Goal: Transaction & Acquisition: Purchase product/service

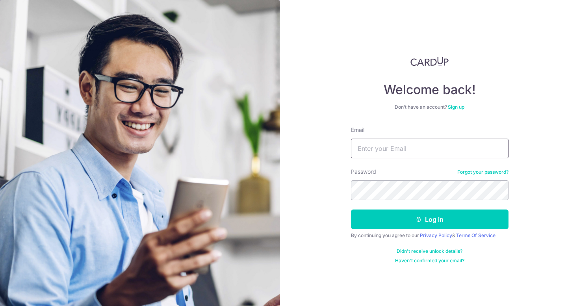
click at [408, 146] on input "Email" at bounding box center [429, 149] width 157 height 20
type input "[EMAIL_ADDRESS][DOMAIN_NAME]"
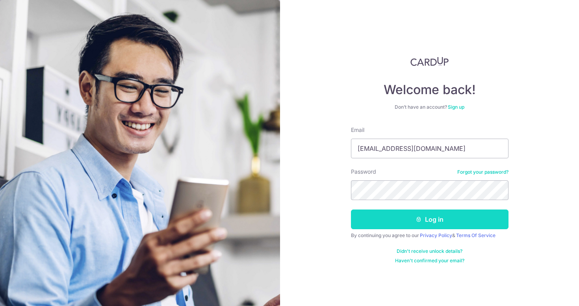
click at [397, 216] on button "Log in" at bounding box center [429, 219] width 157 height 20
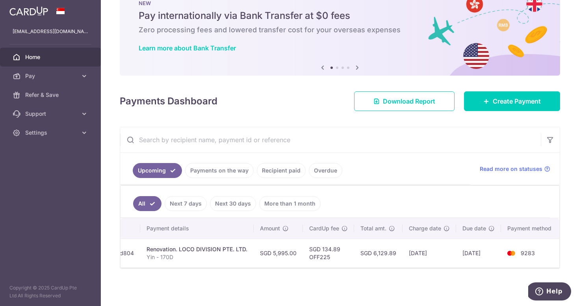
scroll to position [0, 104]
click at [76, 76] on span "Pay" at bounding box center [51, 76] width 52 height 8
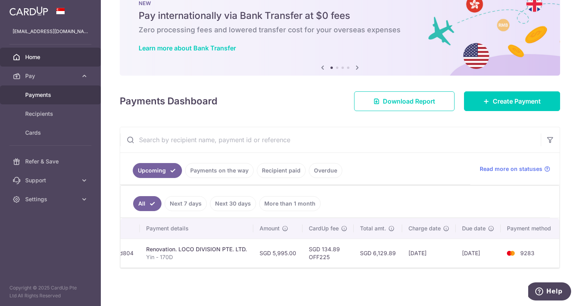
click at [61, 96] on span "Payments" at bounding box center [51, 95] width 52 height 8
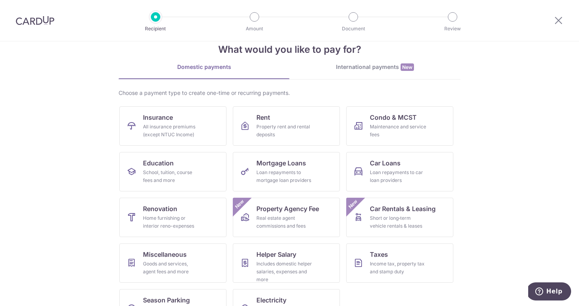
scroll to position [46, 0]
